Goal: Information Seeking & Learning: Learn about a topic

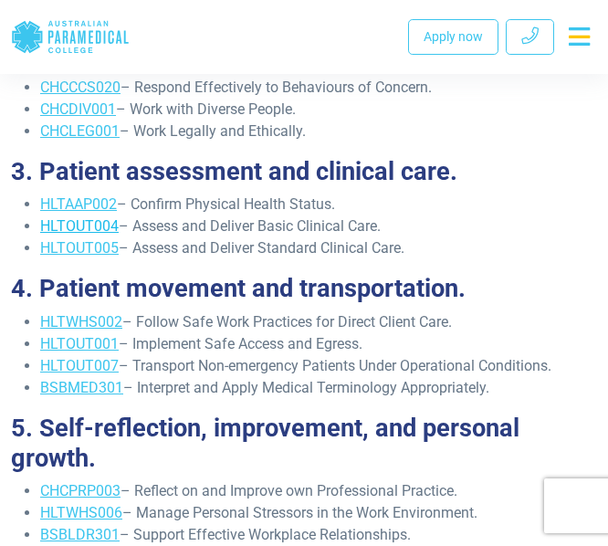
click at [68, 227] on link "HLTOUT004" at bounding box center [79, 225] width 79 height 17
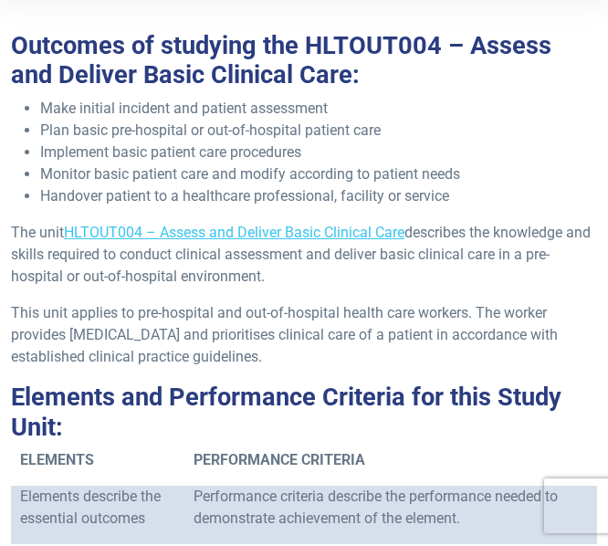
scroll to position [323, 0]
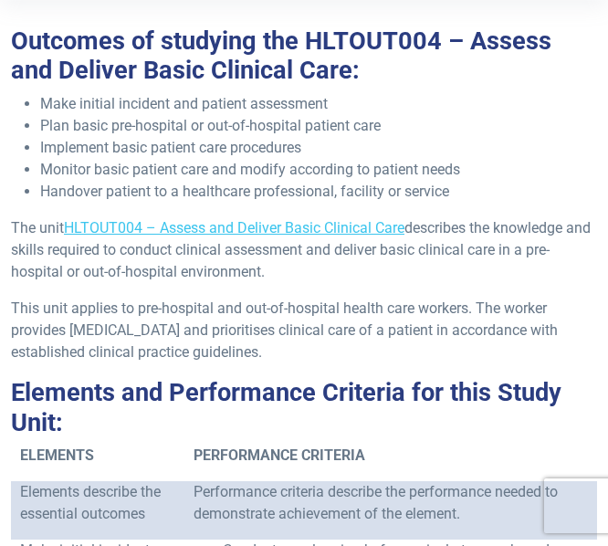
drag, startPoint x: 478, startPoint y: 227, endPoint x: 371, endPoint y: 349, distance: 162.5
copy div "the knowledge and skills required to conduct clinical assessment and deliver ba…"
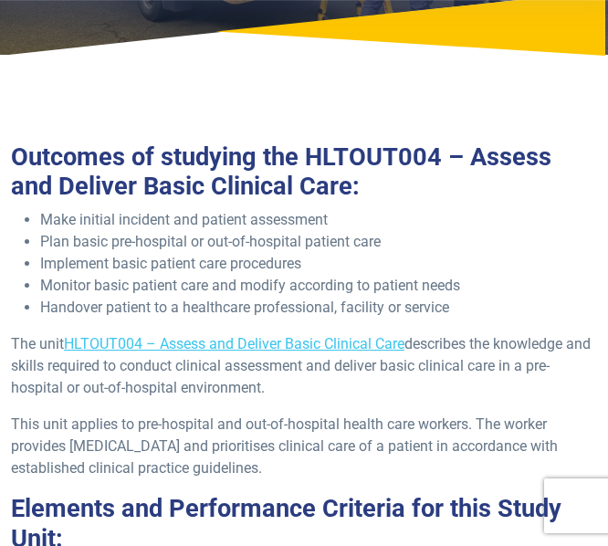
scroll to position [208, 0]
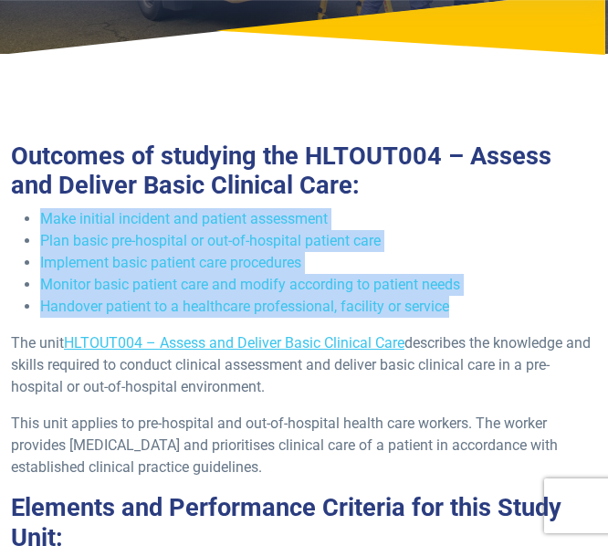
drag, startPoint x: 42, startPoint y: 220, endPoint x: 492, endPoint y: 304, distance: 458.1
click at [492, 304] on ul "Make initial incident and patient assessment Plan basic pre-hospital or out-of-…" at bounding box center [304, 263] width 586 height 110
copy ul "Make initial incident and patient assessment Plan basic pre-hospital or out-of-…"
click at [238, 333] on p "The unit HLTOUT004 – Assess and Deliver Basic Clinical Care describes the knowl…" at bounding box center [304, 365] width 586 height 66
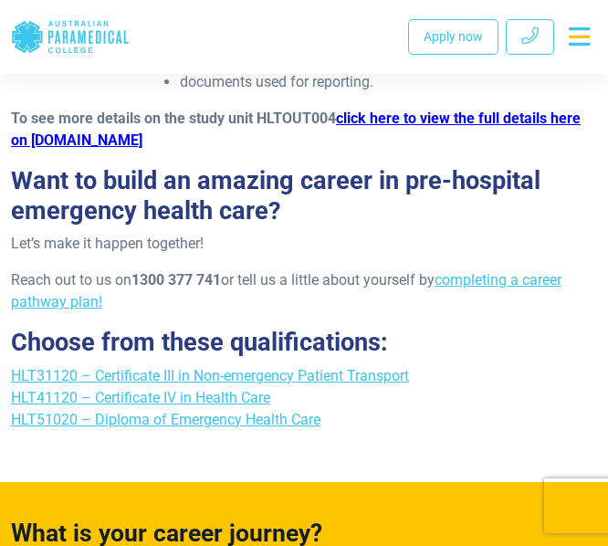
scroll to position [5492, 0]
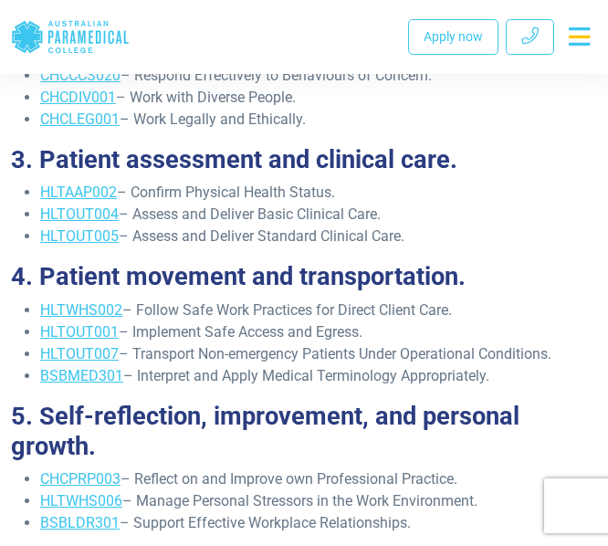
scroll to position [912, 0]
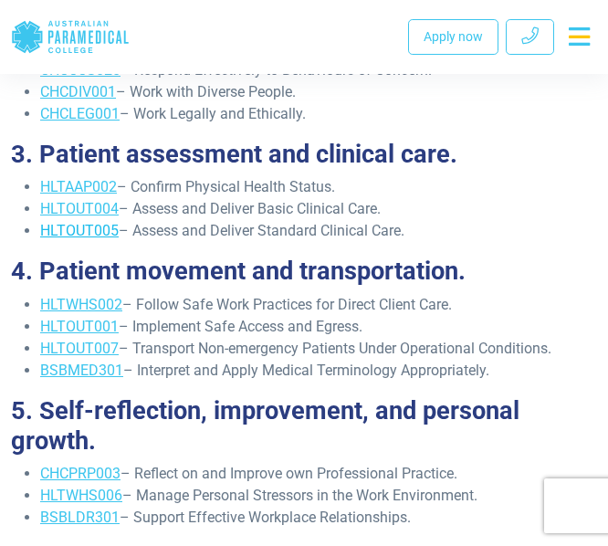
click at [74, 231] on link "HLTOUT005" at bounding box center [79, 230] width 79 height 17
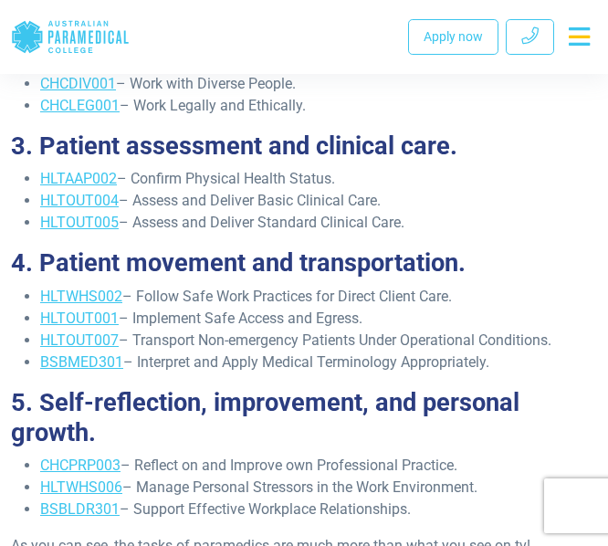
scroll to position [937, 0]
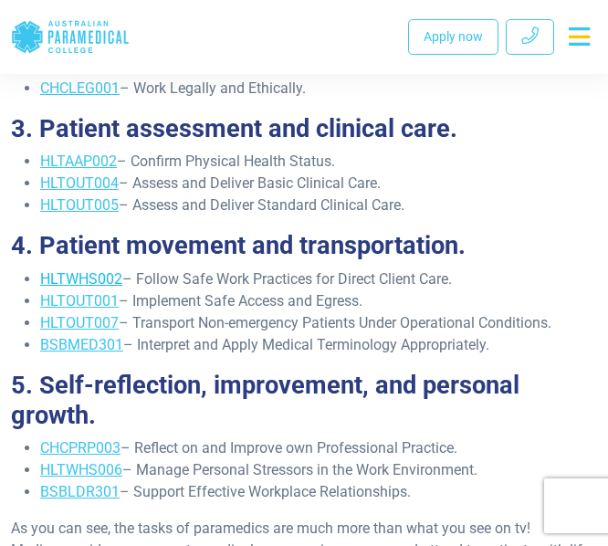
click at [66, 281] on link "HLTWHS002" at bounding box center [81, 278] width 82 height 17
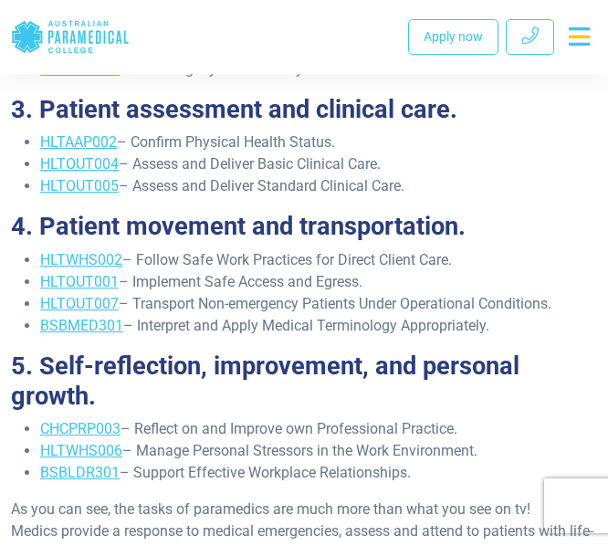
scroll to position [962, 0]
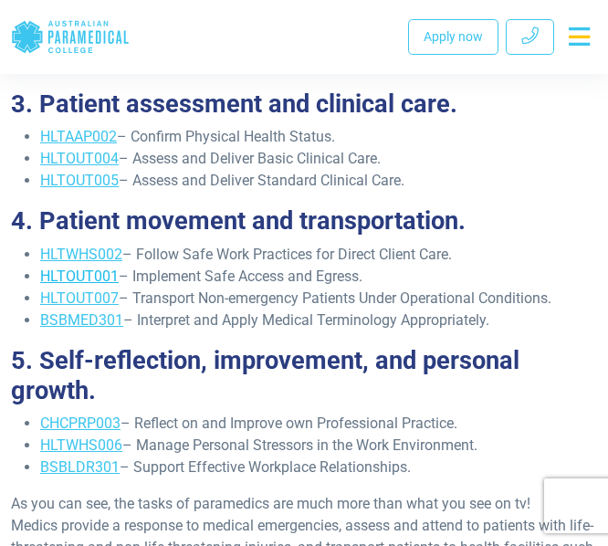
click at [75, 279] on link "HLTOUT001" at bounding box center [79, 276] width 79 height 17
click at [79, 301] on link "HLTOUT007" at bounding box center [79, 298] width 79 height 17
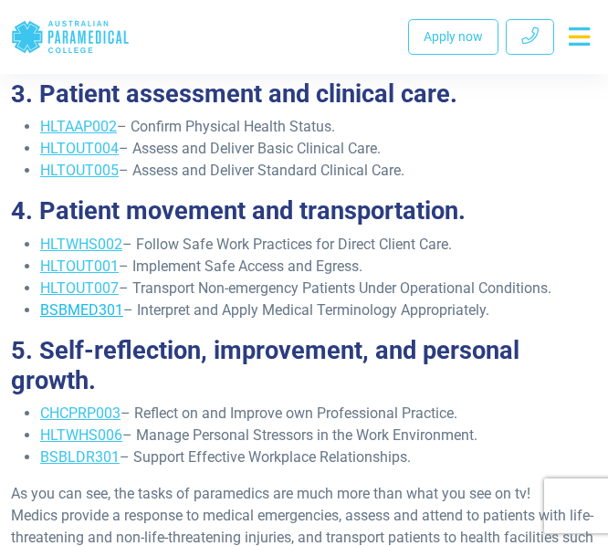
click at [70, 315] on link "BSBMED301" at bounding box center [81, 309] width 83 height 17
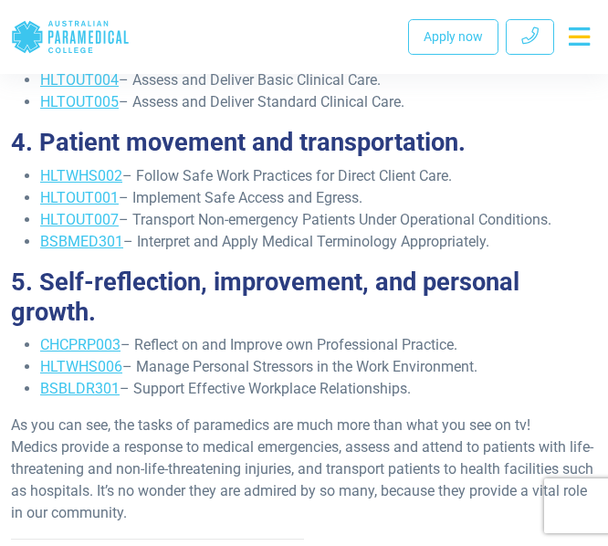
scroll to position [1084, 0]
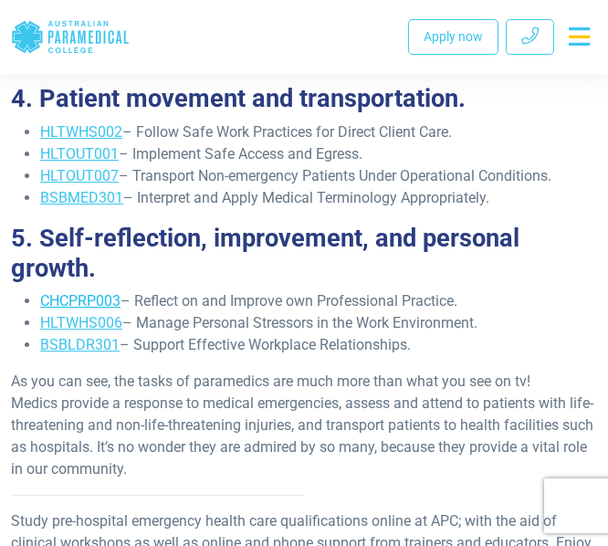
click at [79, 304] on link "CHCPRP003" at bounding box center [80, 300] width 80 height 17
click at [50, 327] on link "HLTWHS006" at bounding box center [81, 322] width 82 height 17
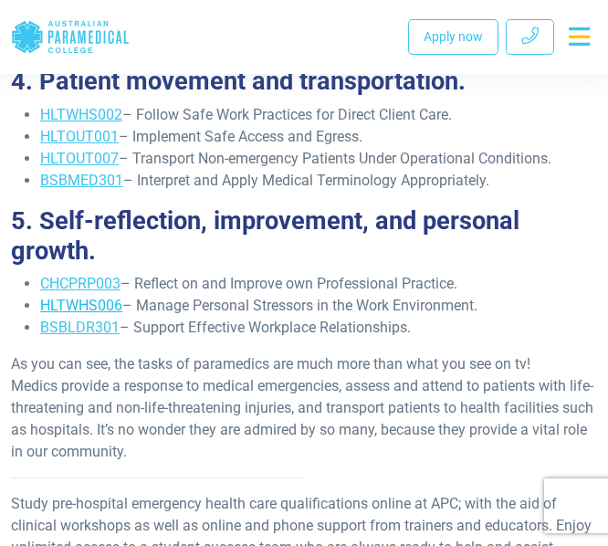
scroll to position [1102, 0]
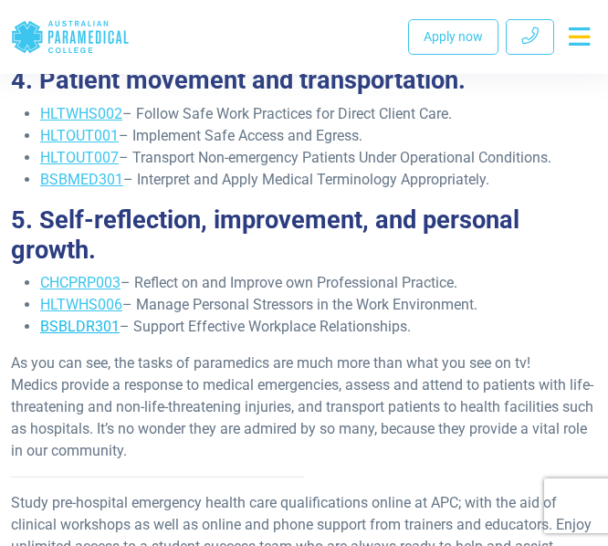
click at [92, 330] on link "BSBLDR301" at bounding box center [79, 326] width 79 height 17
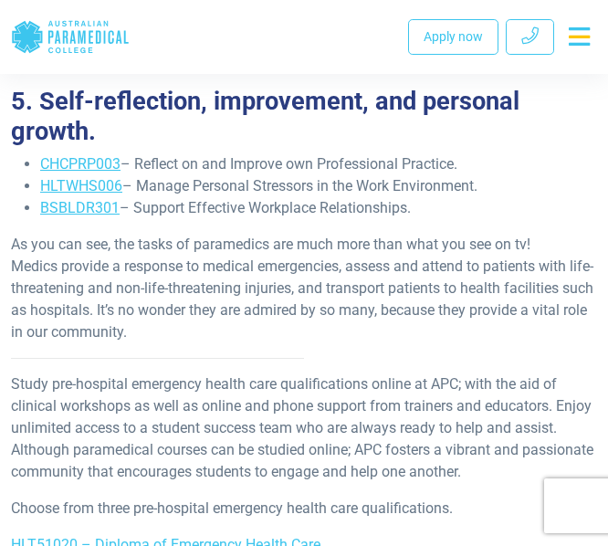
scroll to position [1242, 0]
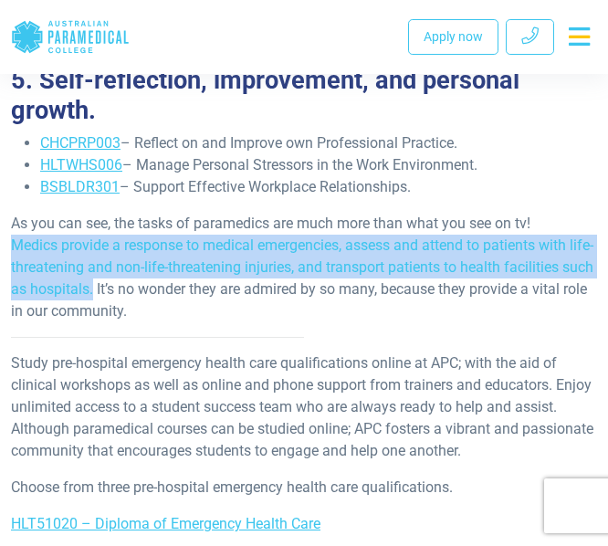
drag, startPoint x: 13, startPoint y: 245, endPoint x: 128, endPoint y: 299, distance: 127.1
click at [128, 299] on p "As you can see, the tasks of paramedics are much more than what you see on tv! …" at bounding box center [304, 268] width 586 height 110
copy p "Medics provide a response to medical emergencies, assess and attend to patients…"
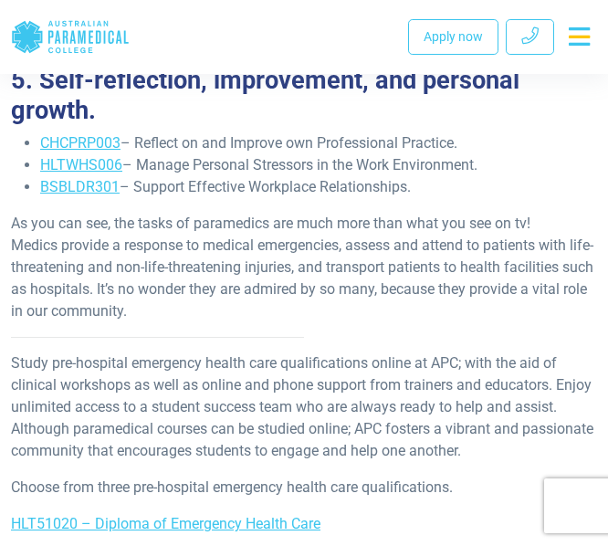
click at [128, 311] on p "As you can see, the tasks of paramedics are much more than what you see on tv! …" at bounding box center [304, 268] width 586 height 110
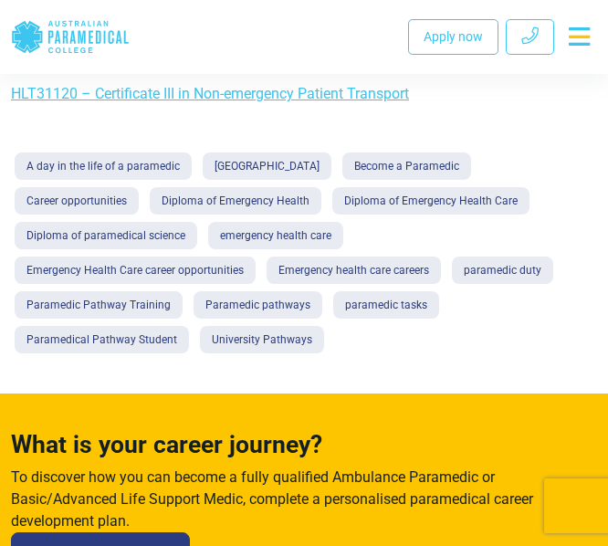
scroll to position [1750, 0]
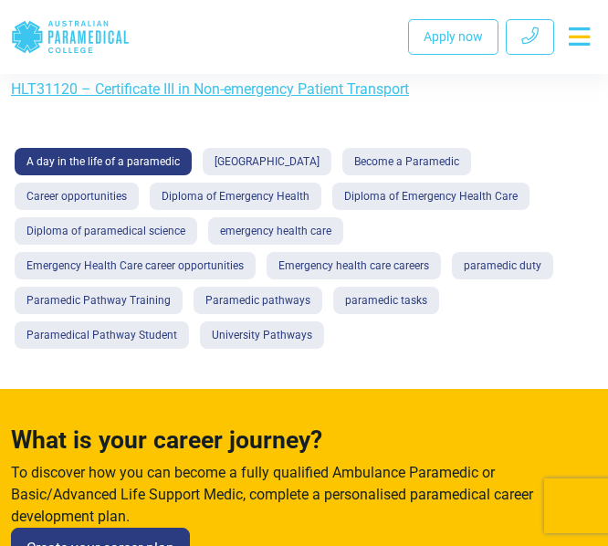
click at [109, 164] on link "A day in the life of a paramedic" at bounding box center [103, 161] width 177 height 27
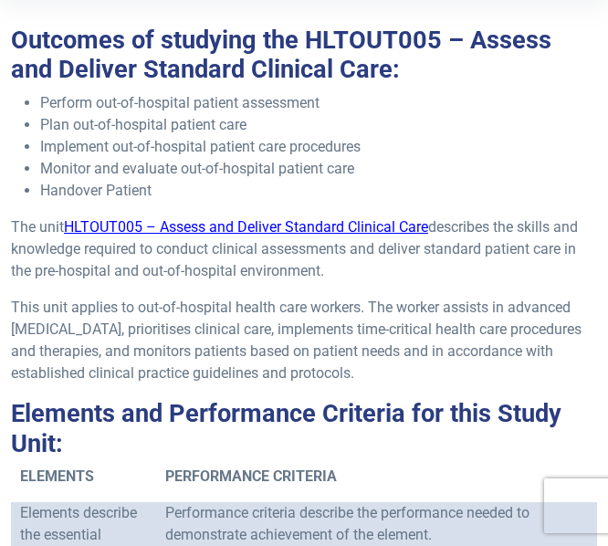
scroll to position [325, 0]
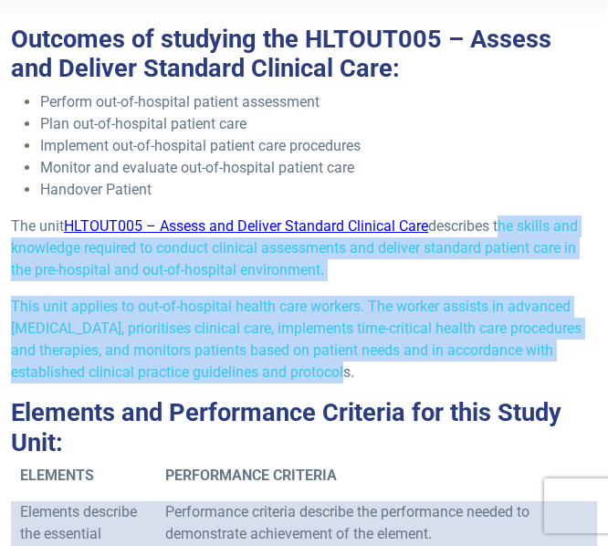
drag, startPoint x: 502, startPoint y: 225, endPoint x: 390, endPoint y: 368, distance: 182.2
copy div "the skills and knowledge required to conduct clinical assessments and deliver s…"
click at [157, 365] on p "This unit applies to out-of-hospital health care workers. The worker assists in…" at bounding box center [304, 340] width 586 height 88
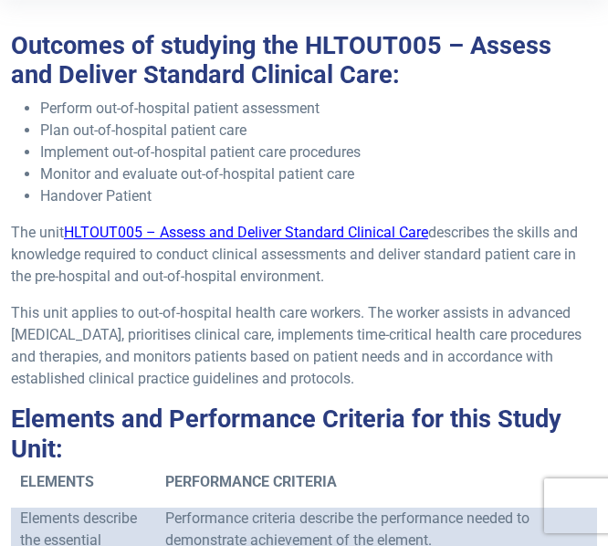
scroll to position [318, 0]
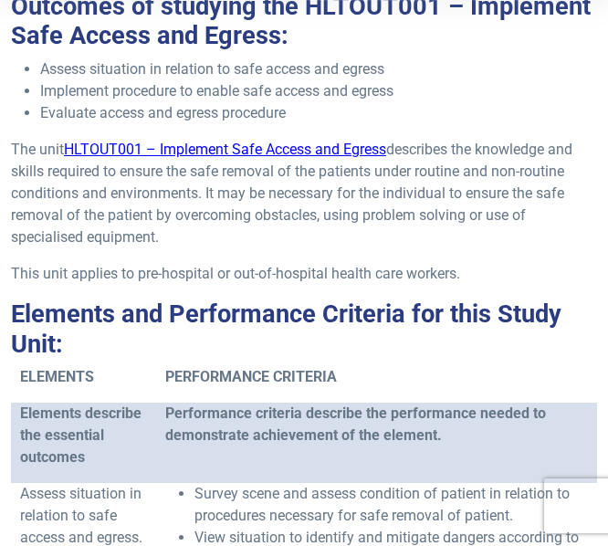
drag, startPoint x: 462, startPoint y: 149, endPoint x: 298, endPoint y: 248, distance: 191.7
click at [298, 248] on p "The unit HLTOUT001 – Implement Safe Access and Egress describes the knowledge a…" at bounding box center [304, 194] width 586 height 110
copy p "the knowledge and skills required to ensure the safe removal of the patients un…"
click at [182, 332] on h2 "Elements and Performance Criteria for this Study Unit:" at bounding box center [304, 329] width 586 height 59
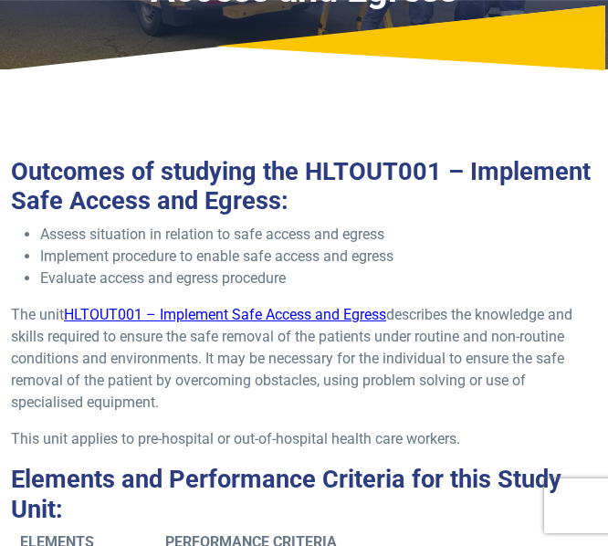
scroll to position [209, 0]
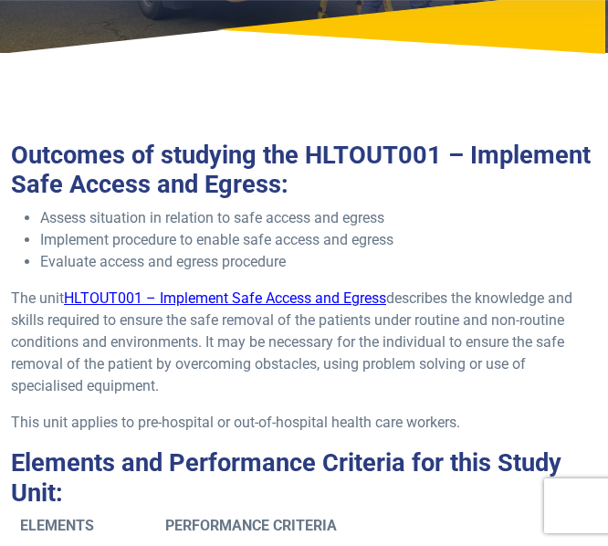
click at [237, 427] on p "This unit applies to pre-hospital or out-of-hospital health care workers." at bounding box center [304, 423] width 586 height 22
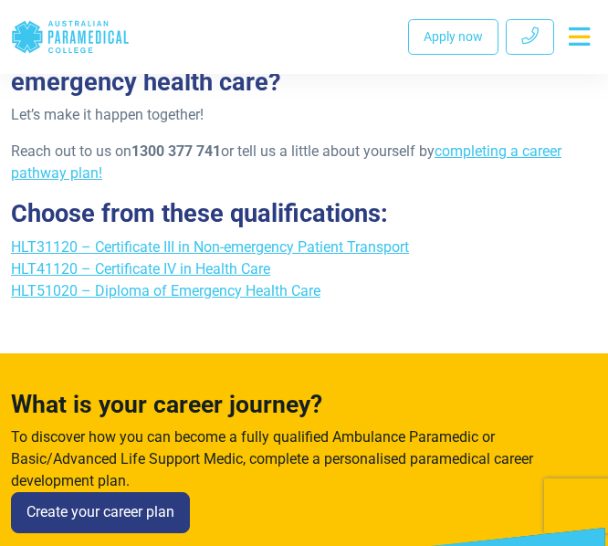
scroll to position [2490, 0]
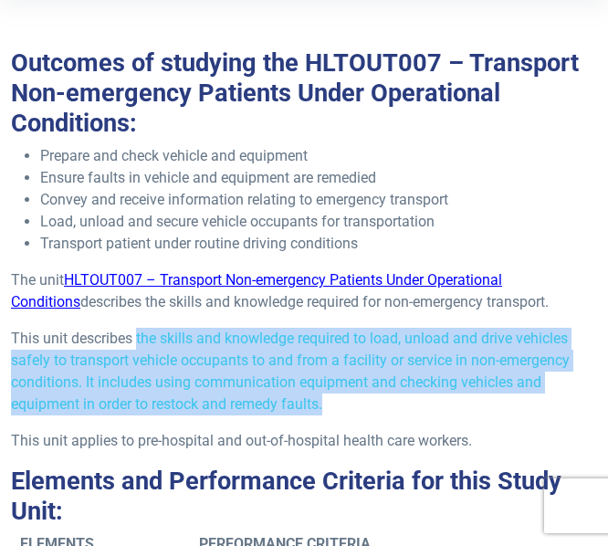
drag, startPoint x: 136, startPoint y: 338, endPoint x: 348, endPoint y: 409, distance: 223.6
click at [348, 409] on p "This unit describes the skills and knowledge required to load, unload and drive…" at bounding box center [304, 372] width 586 height 88
copy p "the skills and knowledge required to load, unload and drive vehicles safely to …"
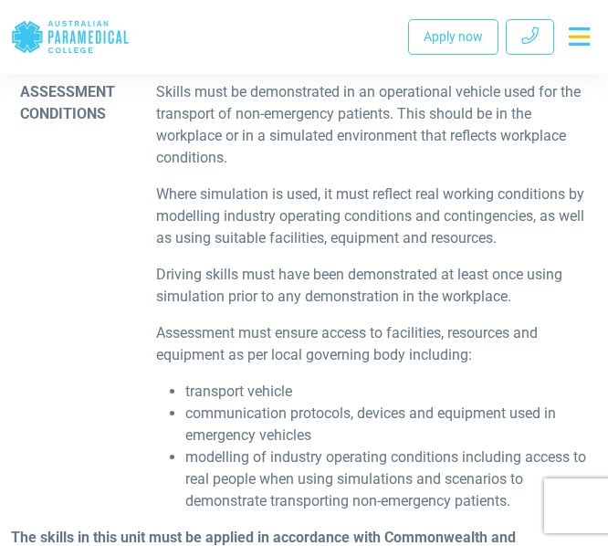
scroll to position [3665, 0]
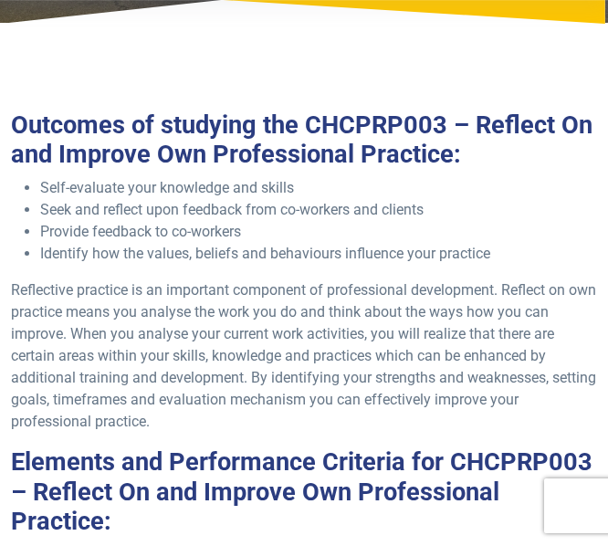
scroll to position [240, 0]
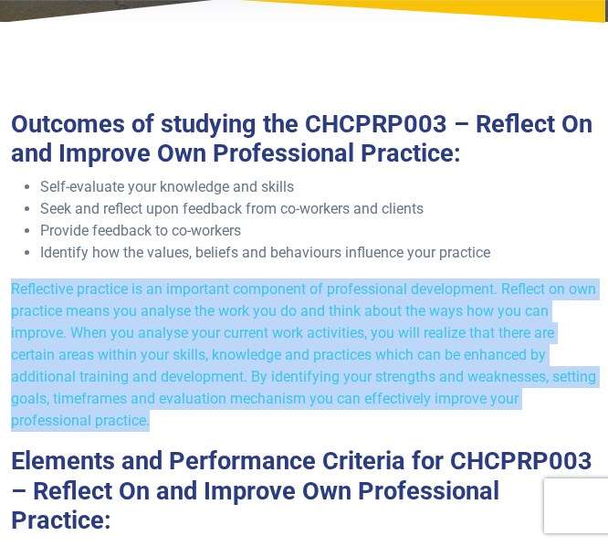
drag, startPoint x: 13, startPoint y: 292, endPoint x: 169, endPoint y: 419, distance: 201.3
click at [169, 419] on p "Reflective practice is an important component of professional development. Refl…" at bounding box center [304, 355] width 586 height 153
copy p "Reflective practice is an important component of professional development. Refl…"
click at [216, 411] on p "Reflective practice is an important component of professional development. Refl…" at bounding box center [304, 355] width 586 height 153
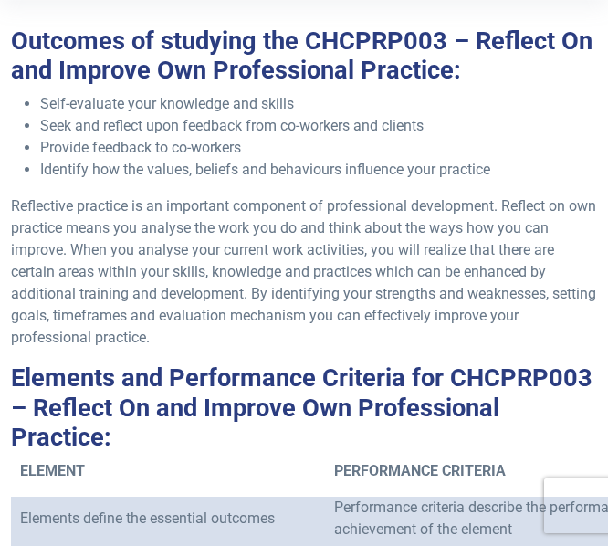
scroll to position [353, 0]
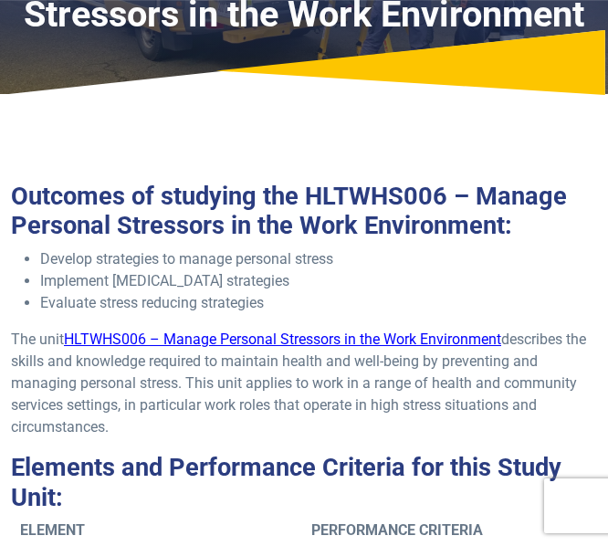
scroll to position [169, 0]
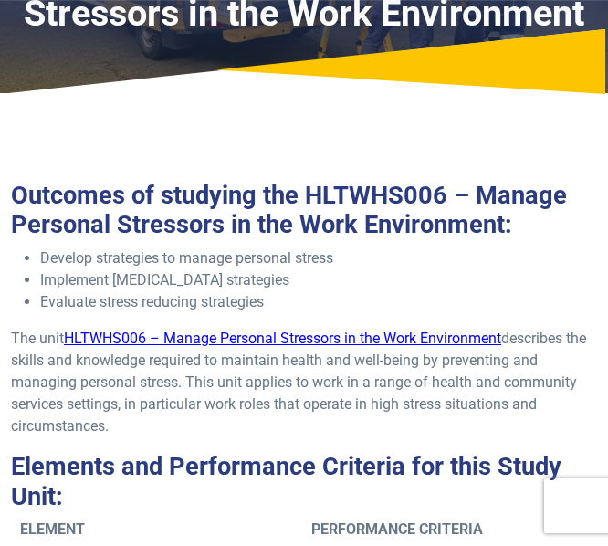
drag, startPoint x: 11, startPoint y: 360, endPoint x: 114, endPoint y: 427, distance: 123.4
click at [114, 427] on p "The unit HLTWHS006 – Manage Personal Stressors in the Work Environment describe…" at bounding box center [304, 383] width 586 height 110
copy p "the skills and knowledge required to maintain health and well-being by preventi…"
click at [148, 433] on p "The unit HLTWHS006 – Manage Personal Stressors in the Work Environment describe…" at bounding box center [304, 383] width 586 height 110
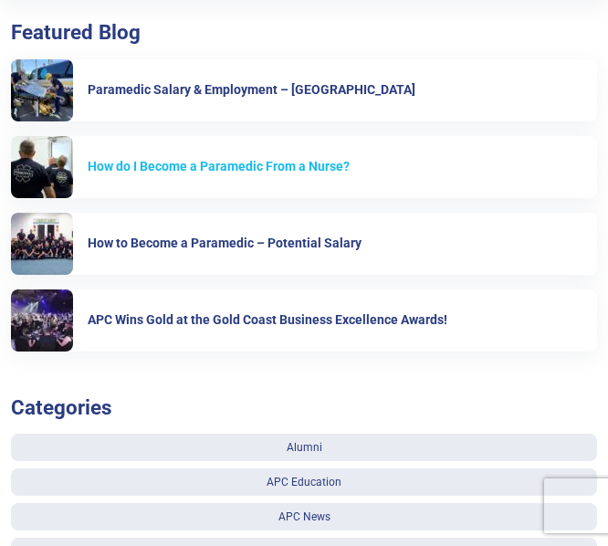
scroll to position [397, 0]
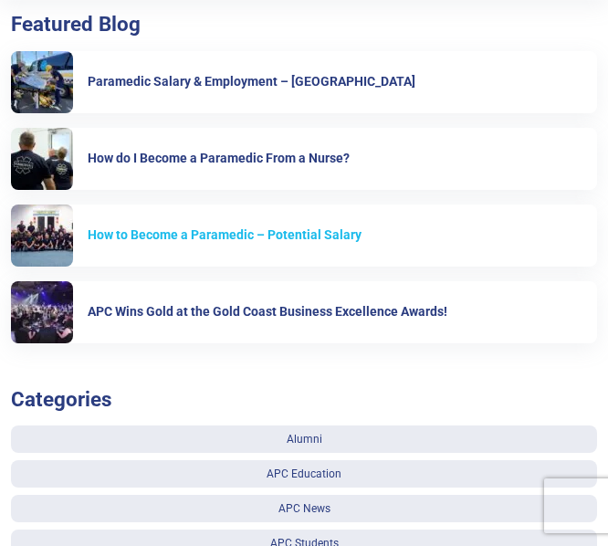
click at [170, 234] on h6 "How to Become a Paramedic – Potential Salary" at bounding box center [343, 235] width 510 height 16
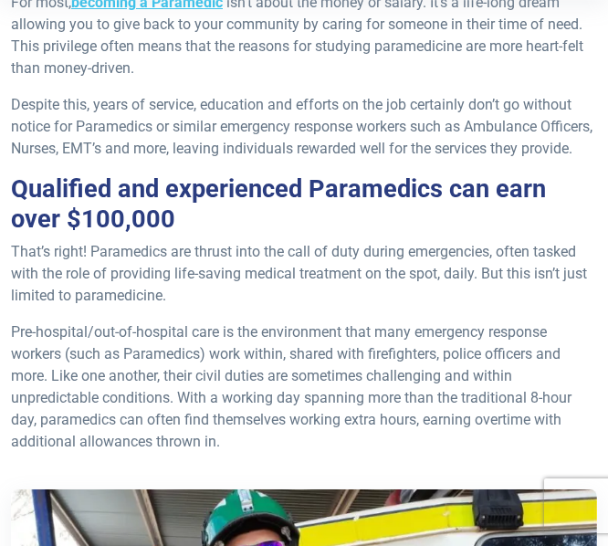
scroll to position [362, 0]
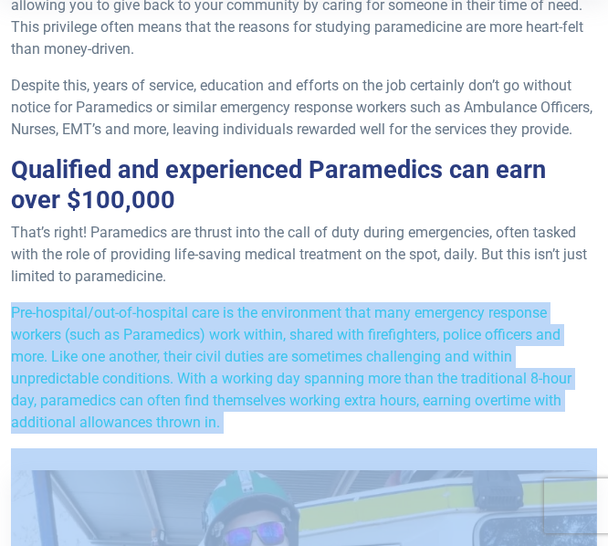
drag, startPoint x: 9, startPoint y: 332, endPoint x: 276, endPoint y: 458, distance: 294.6
copy div "Pre-hospital/out-of-hospital care is the environment that many emergency respon…"
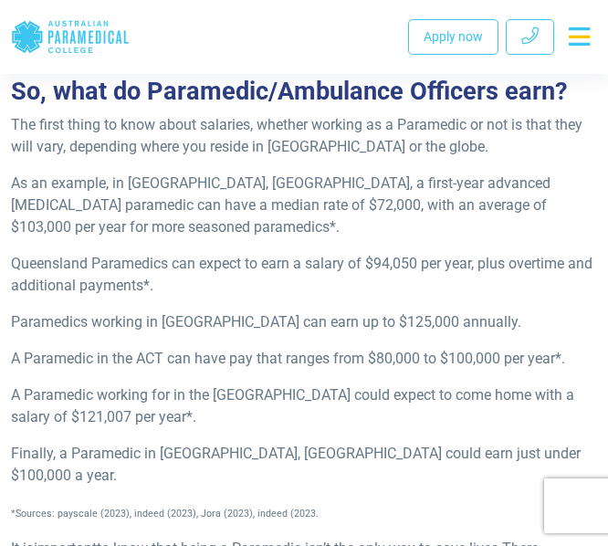
scroll to position [1307, 0]
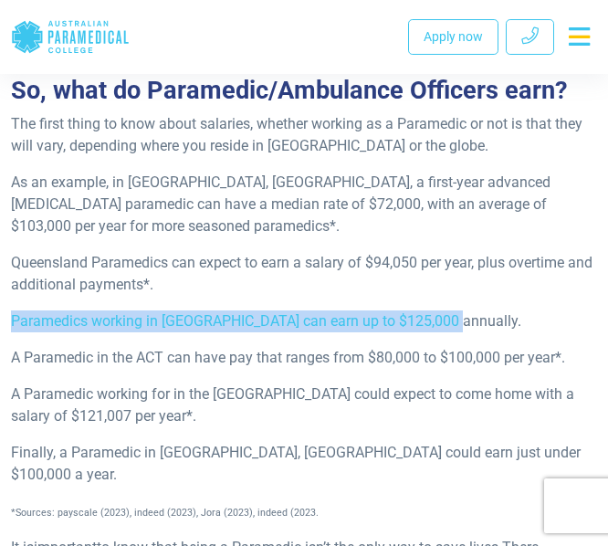
drag, startPoint x: 13, startPoint y: 343, endPoint x: 447, endPoint y: 345, distance: 433.9
click at [447, 332] on p "Paramedics working in Adelaide can earn up to $125,000 annually." at bounding box center [304, 322] width 586 height 22
copy p "Paramedics working in Adelaide can earn up to $125,000 annually."
click at [447, 332] on p "Paramedics working in Adelaide can earn up to $125,000 annually." at bounding box center [304, 322] width 586 height 22
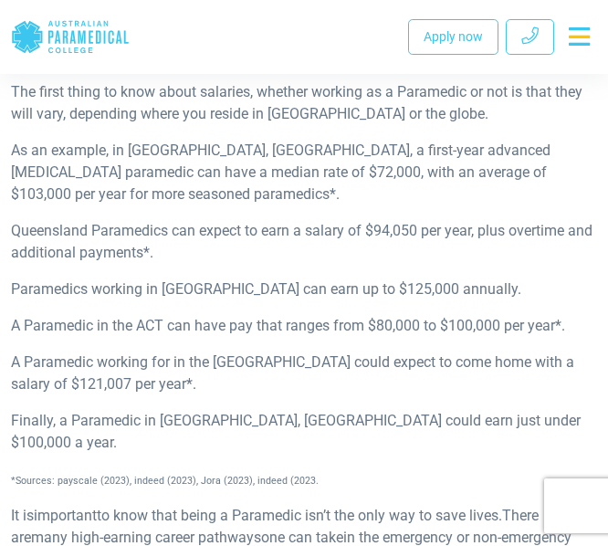
scroll to position [1341, 0]
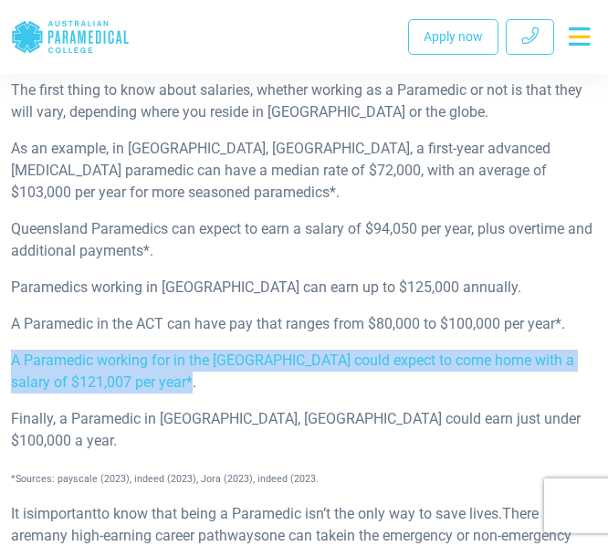
drag, startPoint x: 13, startPoint y: 382, endPoint x: 185, endPoint y: 410, distance: 174.9
click at [185, 394] on p "A Paramedic working for in the Northern Territory could expect to come home wit…" at bounding box center [304, 372] width 586 height 44
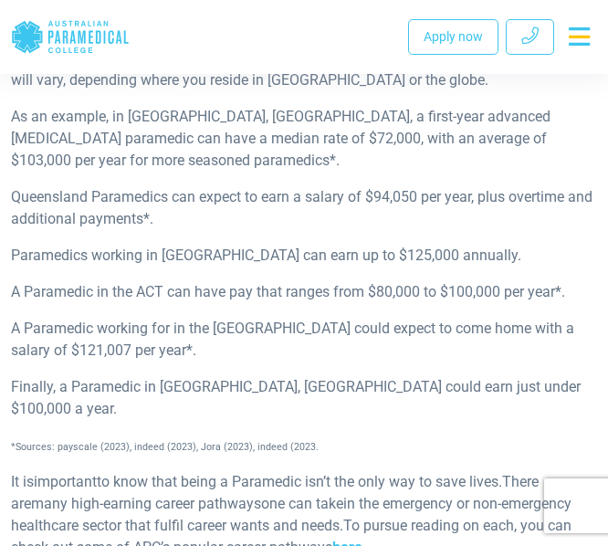
scroll to position [1372, 0]
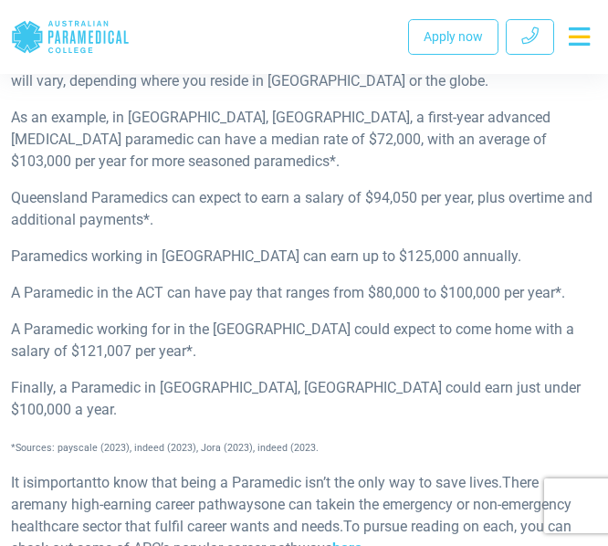
drag, startPoint x: 15, startPoint y: 348, endPoint x: 227, endPoint y: 374, distance: 213.5
click at [227, 363] on p "A Paramedic working for in the Northern Territory could expect to come home wit…" at bounding box center [304, 341] width 586 height 44
copy p "A Paramedic working for in the Northern Territory could expect to come home wit…"
click at [169, 363] on p "A Paramedic working for in the Northern Territory could expect to come home wit…" at bounding box center [304, 341] width 586 height 44
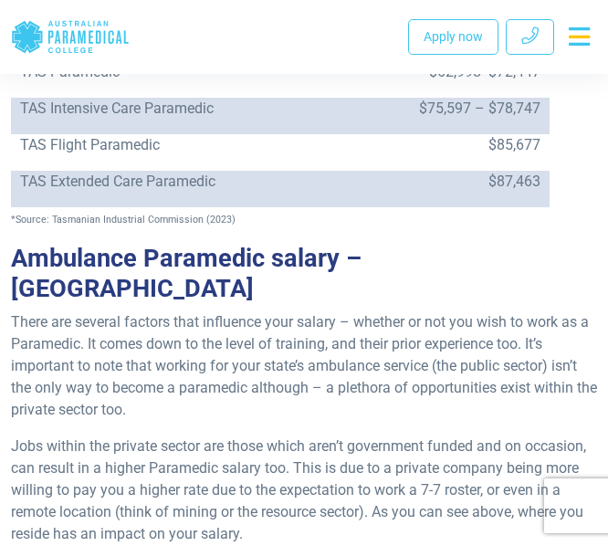
scroll to position [3935, 0]
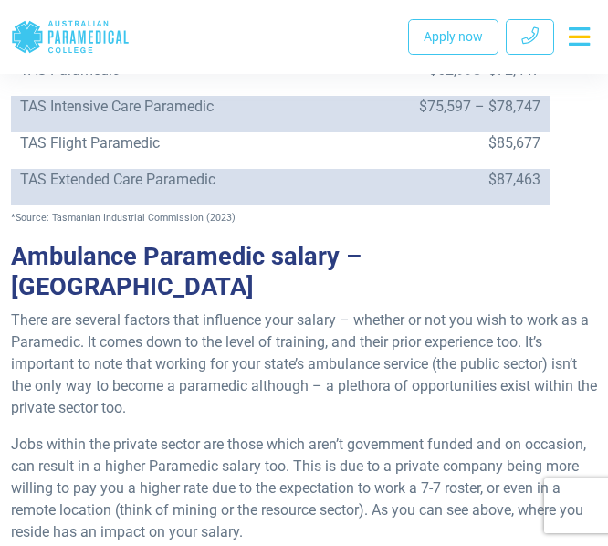
drag, startPoint x: 12, startPoint y: 216, endPoint x: 322, endPoint y: 429, distance: 376.5
copy div "There are several factors that influence your salary – whether or not you wish …"
click at [322, 434] on p "Jobs within the private sector are those which aren’t government funded and on …" at bounding box center [304, 489] width 586 height 110
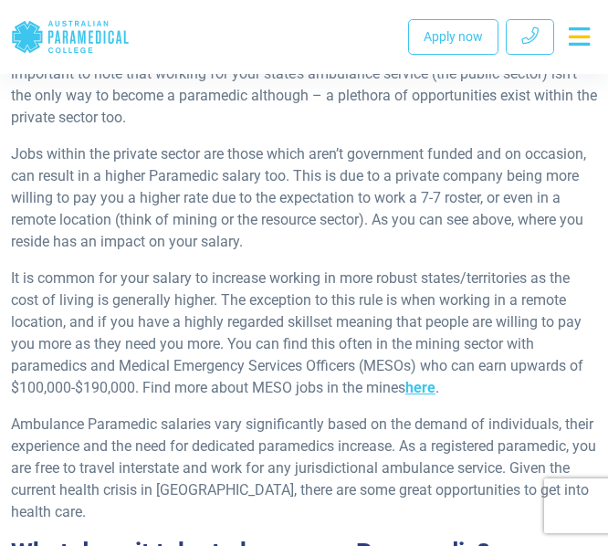
scroll to position [4228, 0]
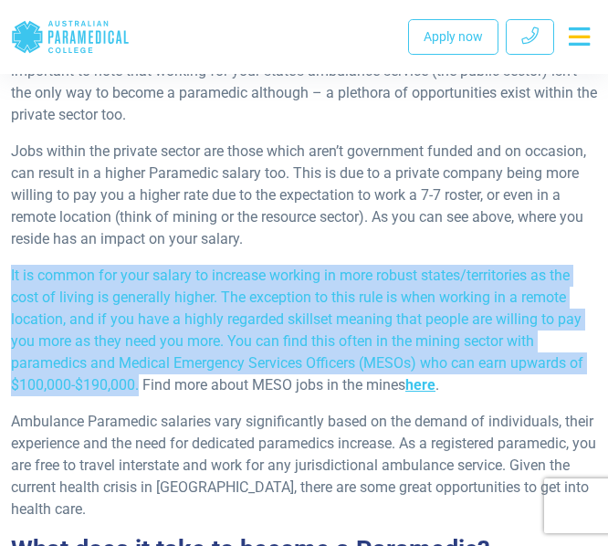
drag, startPoint x: 8, startPoint y: 171, endPoint x: 140, endPoint y: 285, distance: 174.2
copy p "It is common for your salary to increase working in more robust states/territor…"
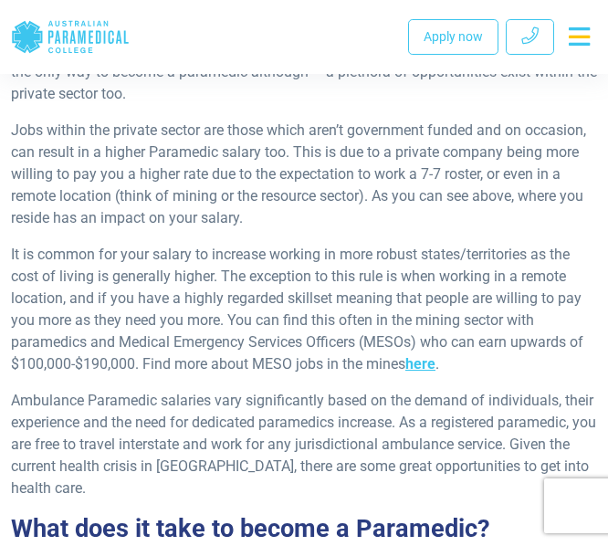
scroll to position [4252, 0]
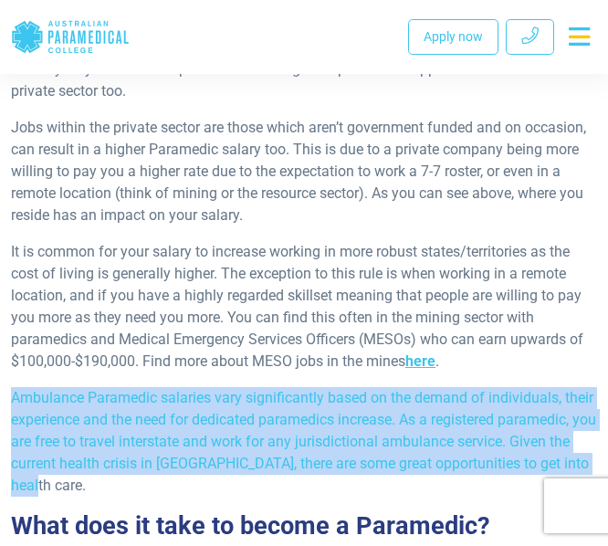
drag, startPoint x: 11, startPoint y: 293, endPoint x: 109, endPoint y: 389, distance: 136.9
click at [109, 389] on p "Ambulance Paramedic salaries vary significantly based on the demand of individu…" at bounding box center [304, 442] width 586 height 110
copy p "Ambulance Paramedic salaries vary significantly based on the demand of individu…"
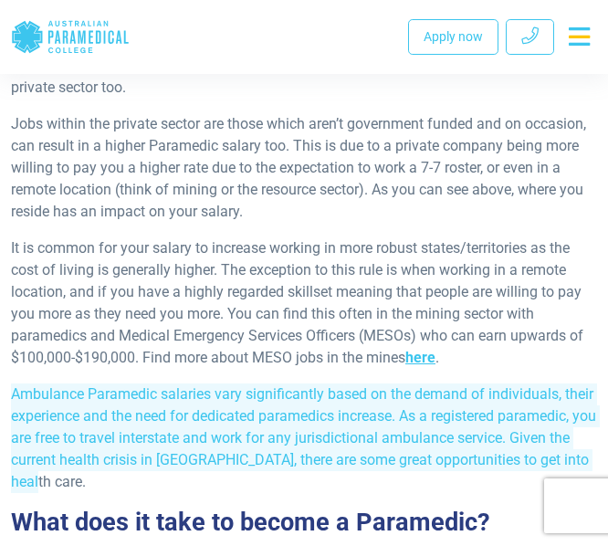
scroll to position [4271, 0]
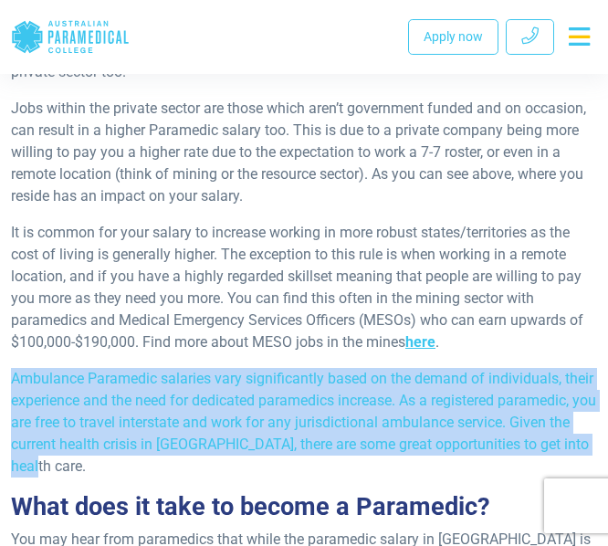
click at [131, 370] on p "Ambulance Paramedic salaries vary significantly based on the demand of individu…" at bounding box center [304, 423] width 586 height 110
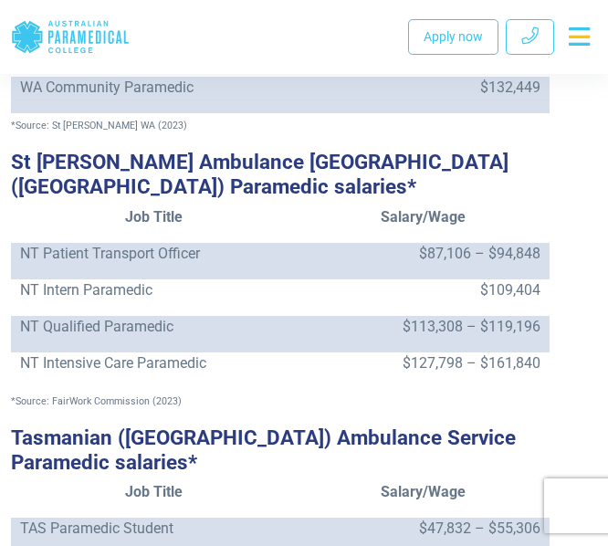
scroll to position [3233, 0]
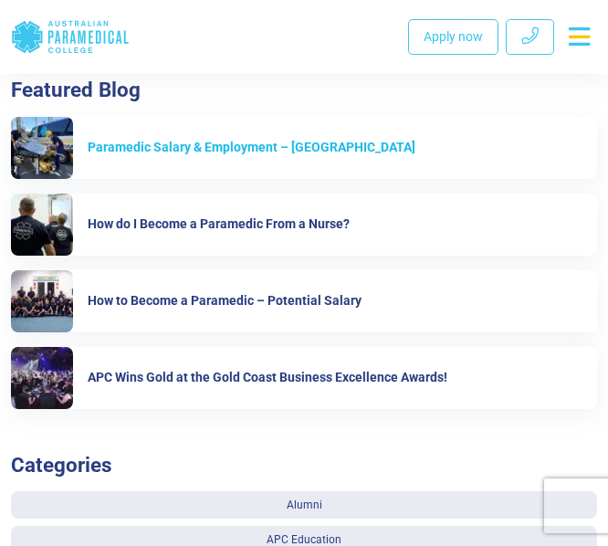
click at [140, 153] on h6 "Paramedic Salary & Employment – [GEOGRAPHIC_DATA]" at bounding box center [343, 148] width 510 height 16
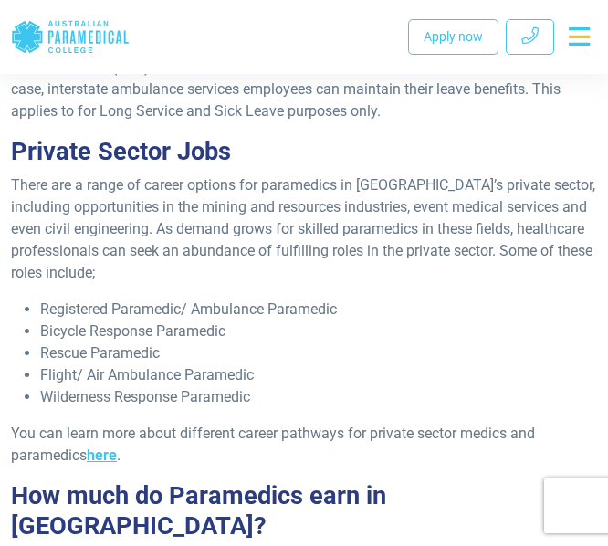
scroll to position [1320, 0]
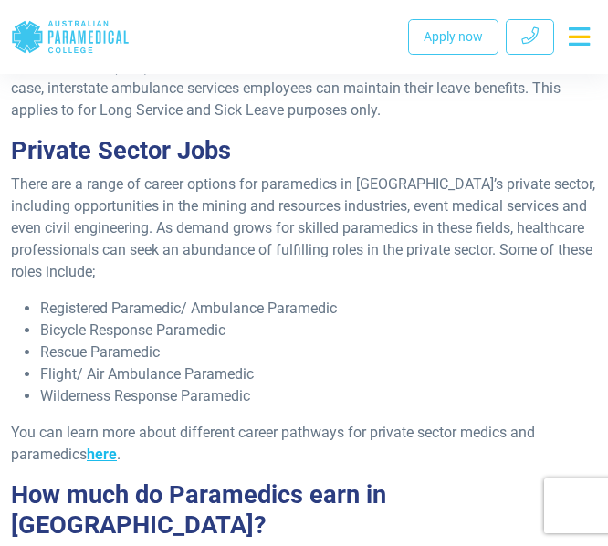
click at [105, 461] on link "here" at bounding box center [102, 454] width 30 height 17
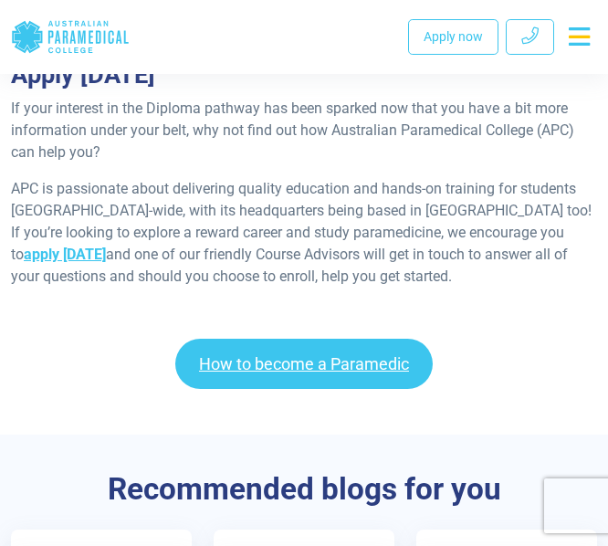
scroll to position [3155, 0]
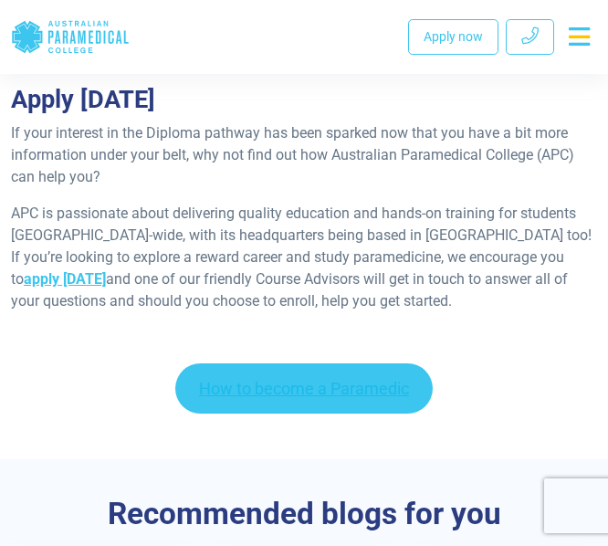
click at [227, 364] on link "How to become a Paramedic" at bounding box center [304, 389] width 258 height 50
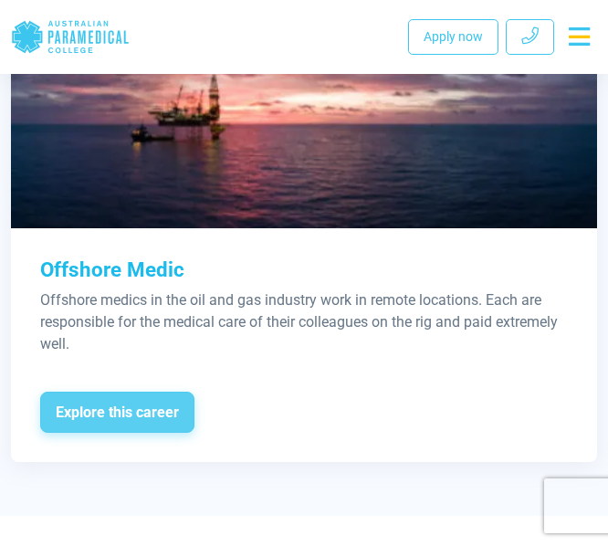
scroll to position [4318, 0]
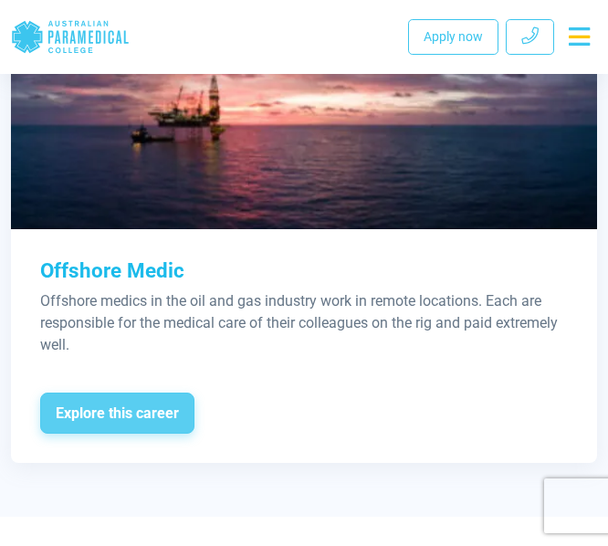
click at [116, 414] on span "Explore this career" at bounding box center [117, 414] width 154 height 42
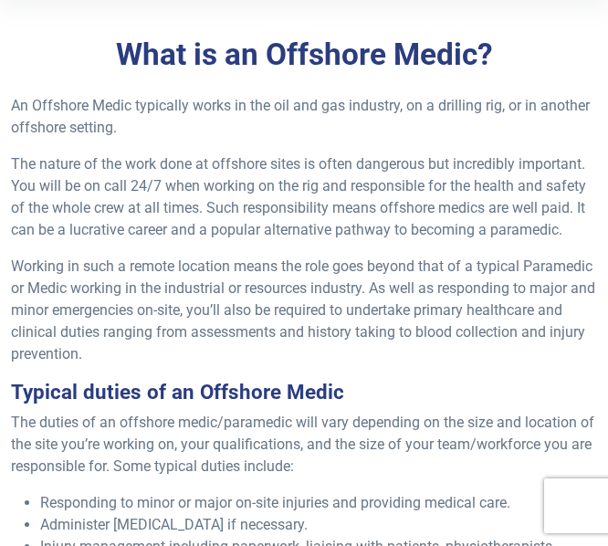
scroll to position [383, 0]
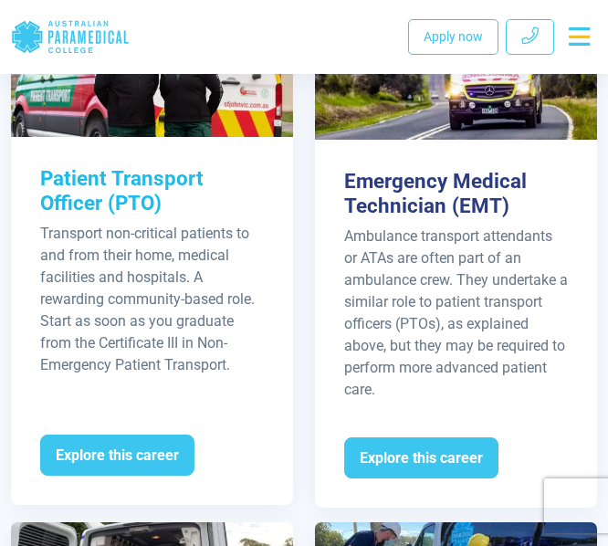
scroll to position [2649, 0]
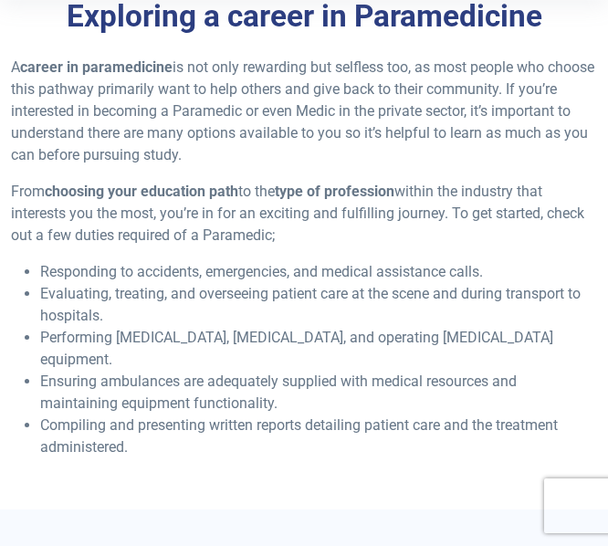
scroll to position [343, 0]
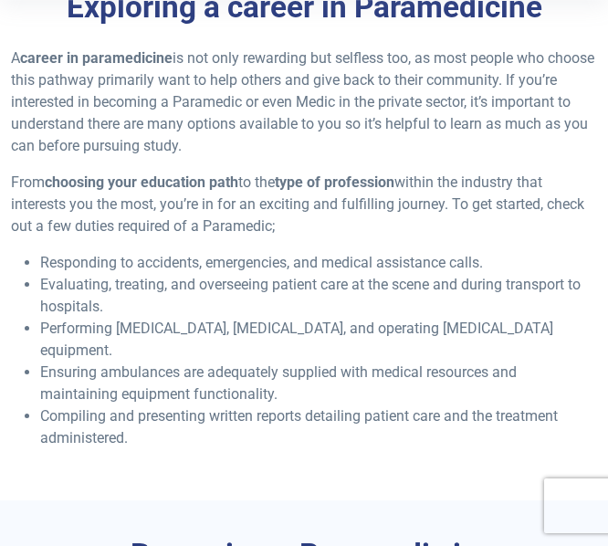
drag, startPoint x: 144, startPoint y: 416, endPoint x: 38, endPoint y: 268, distance: 182.7
click at [38, 268] on ul "Responding to accidents, emergencies, and medical assistance calls. Evaluating,…" at bounding box center [304, 350] width 586 height 197
copy ul "Responding to accidents, emergencies, and medical assistance calls. Evaluating,…"
click at [208, 436] on div "A career in paramedicine is not only rewarding but selfless too, as most people…" at bounding box center [304, 255] width 608 height 416
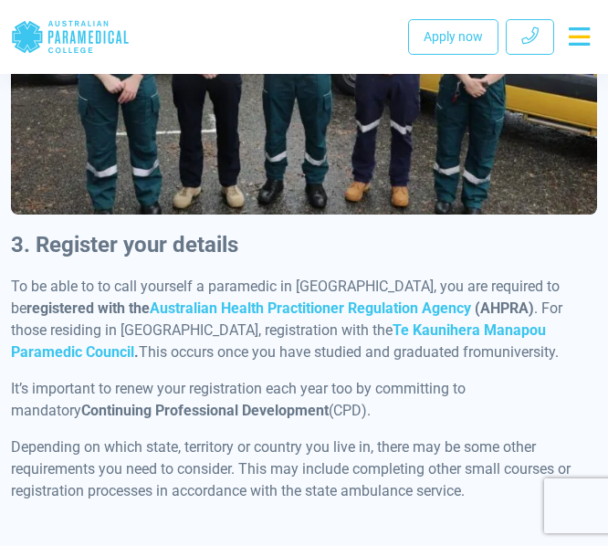
scroll to position [2398, 0]
